Goal: Task Accomplishment & Management: Complete application form

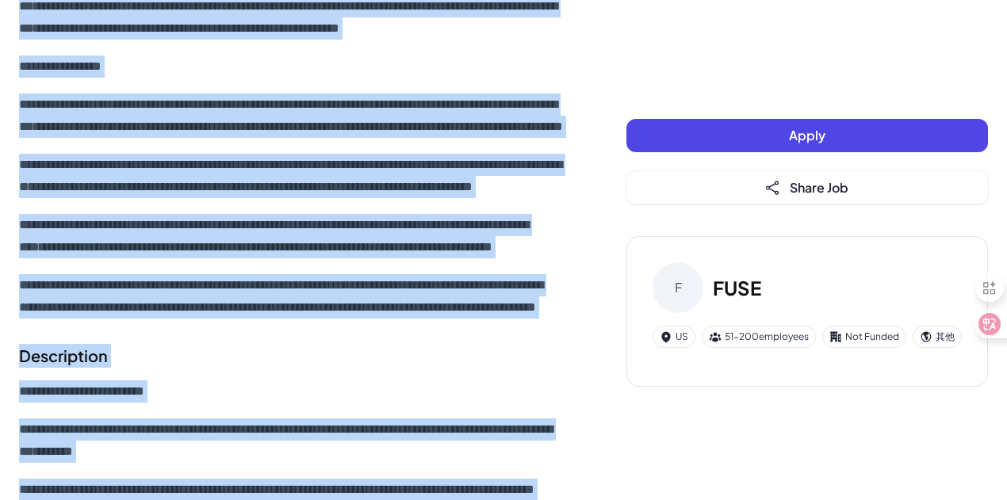
scroll to position [159, 0]
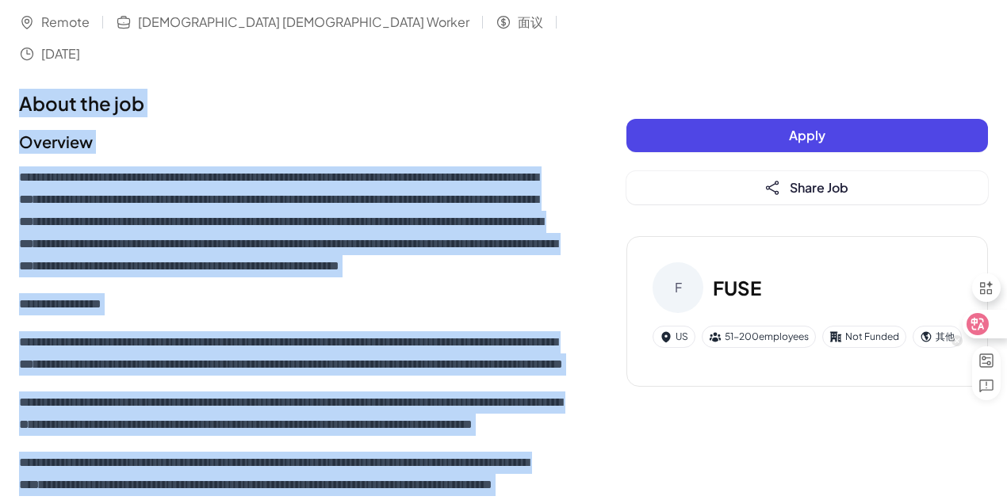
click at [978, 324] on icon at bounding box center [978, 324] width 16 height 16
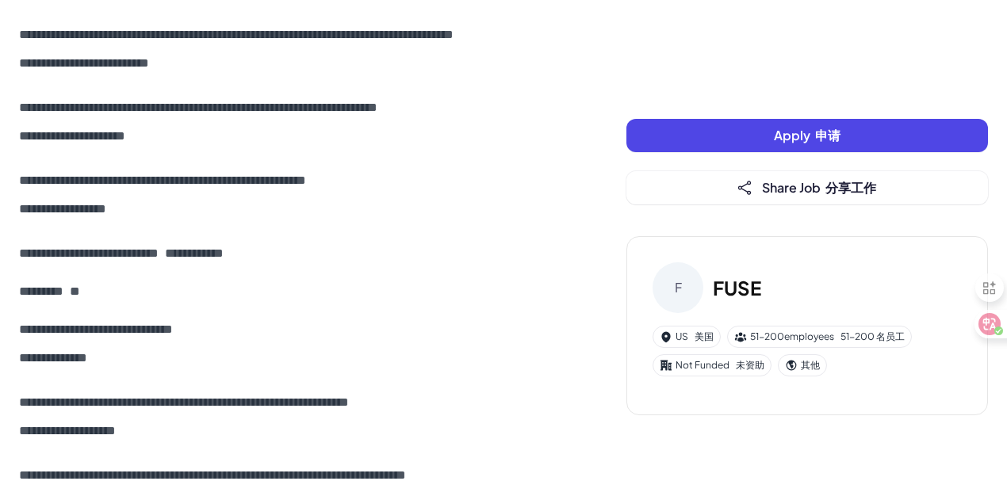
scroll to position [2617, 0]
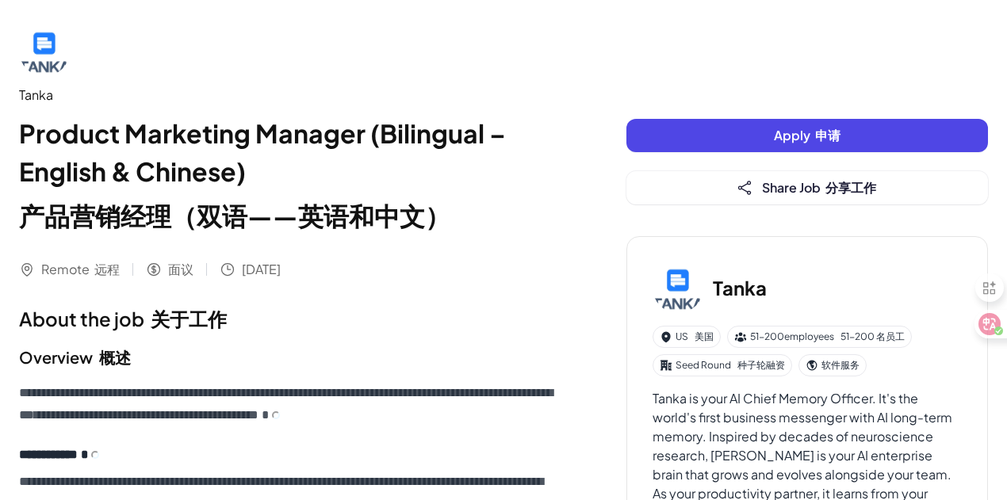
scroll to position [51, 0]
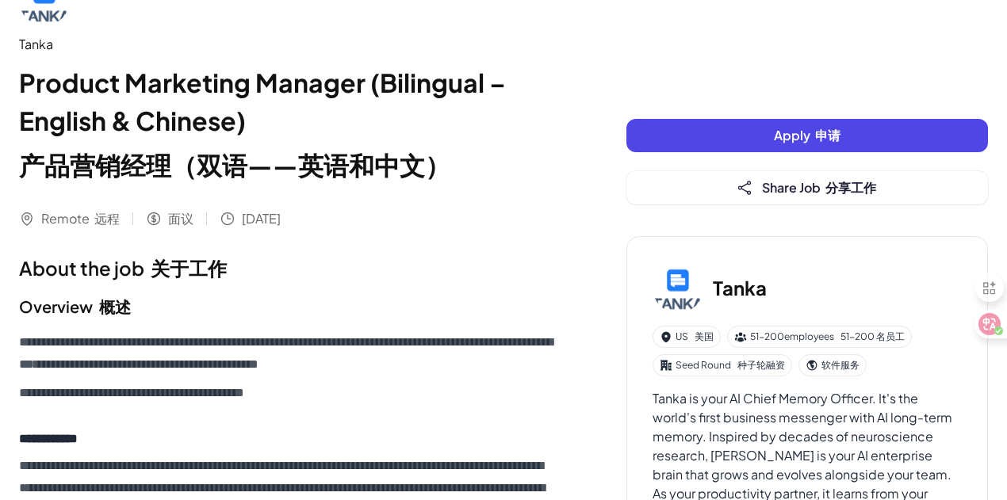
click at [783, 138] on span "Apply 申请" at bounding box center [807, 135] width 67 height 17
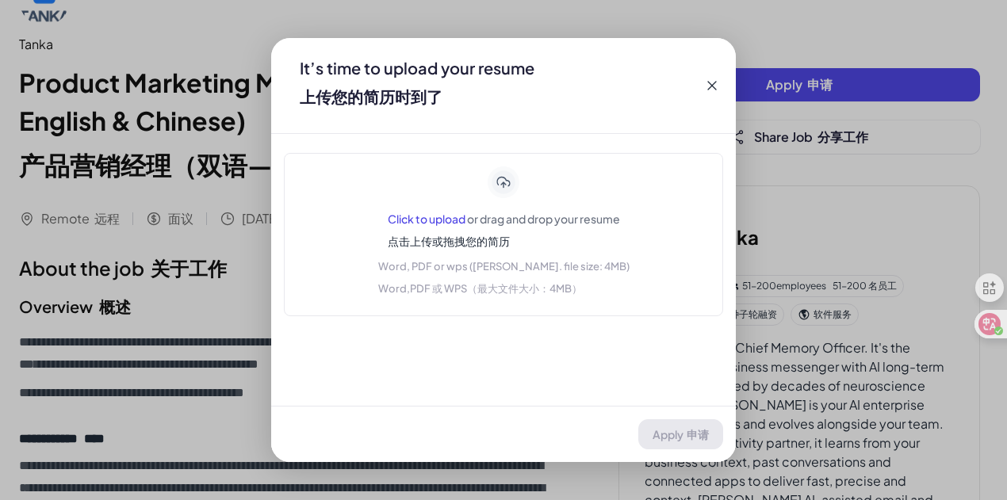
click at [503, 156] on div "Click to upload or drag and drop your resume 点击上传或拖拽您的简历 W ord, P DF or w ps ( …" at bounding box center [503, 234] width 439 height 163
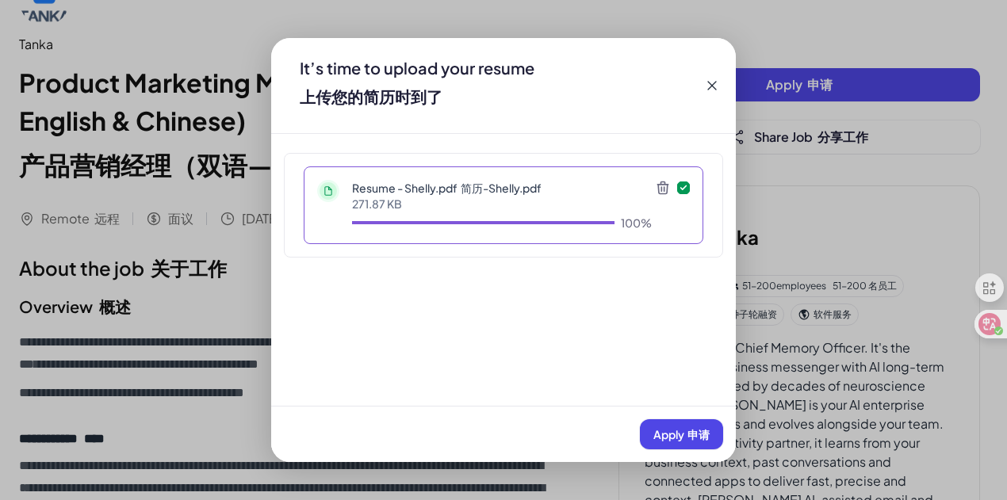
click at [692, 433] on font "申请" at bounding box center [699, 434] width 22 height 14
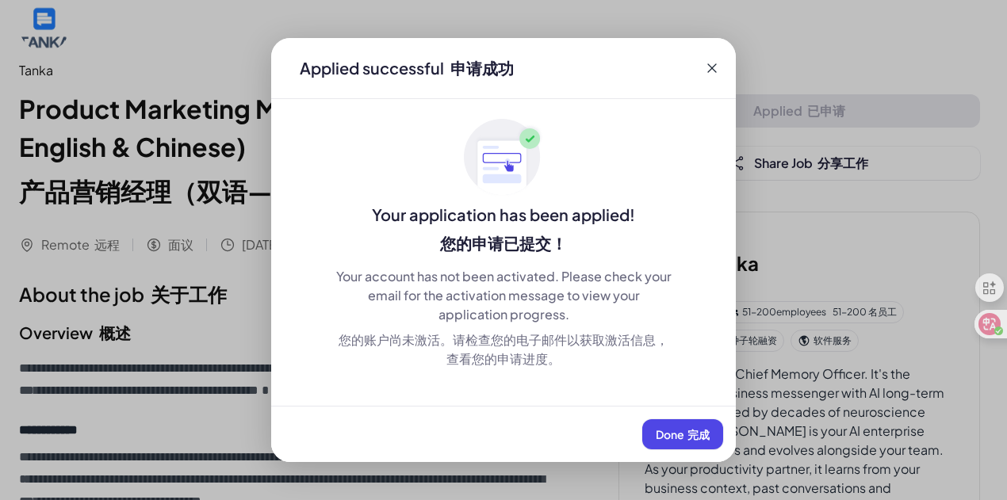
scroll to position [0, 0]
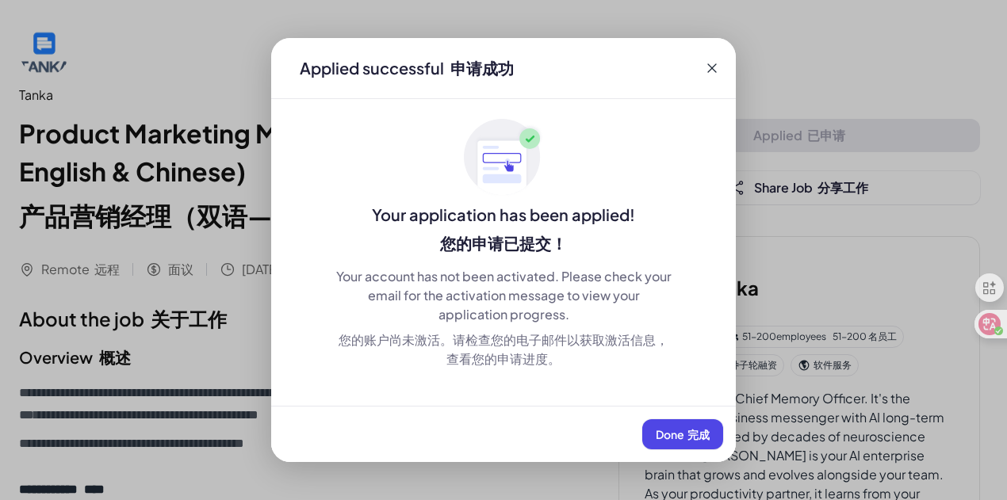
click at [705, 69] on icon at bounding box center [712, 68] width 16 height 16
